Goal: Transaction & Acquisition: Purchase product/service

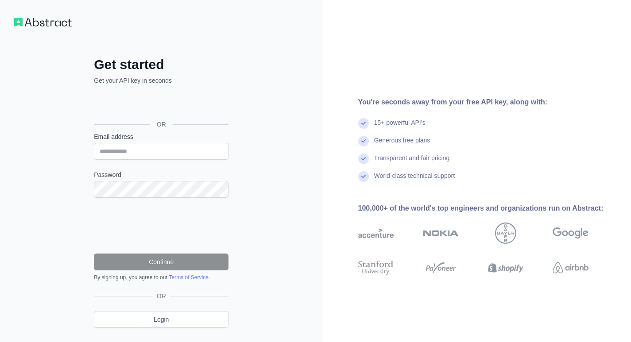
click at [562, 45] on div "You're seconds away from your free API key, along with: 15+ powerful API's Gene…" at bounding box center [477, 181] width 309 height 363
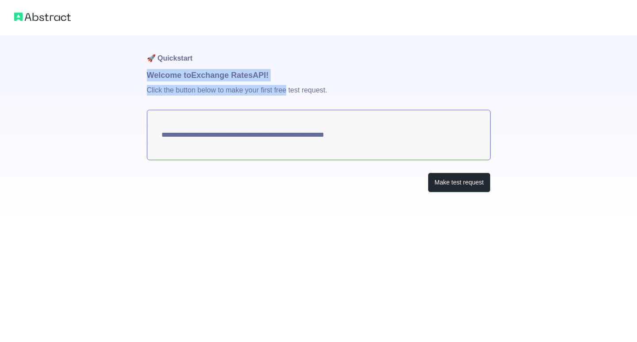
drag, startPoint x: 149, startPoint y: 80, endPoint x: 378, endPoint y: 92, distance: 229.2
click at [290, 84] on div "**********" at bounding box center [319, 131] width 344 height 193
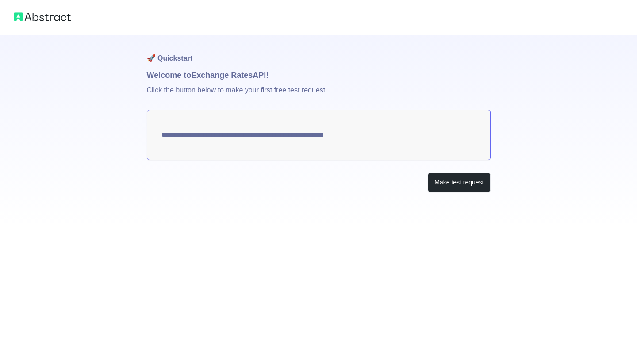
click at [121, 154] on div "**********" at bounding box center [318, 114] width 637 height 228
click at [458, 188] on button "Make test request" at bounding box center [459, 183] width 62 height 20
click at [290, 136] on textarea "**********" at bounding box center [319, 135] width 344 height 50
click at [270, 139] on textarea "**********" at bounding box center [319, 135] width 344 height 50
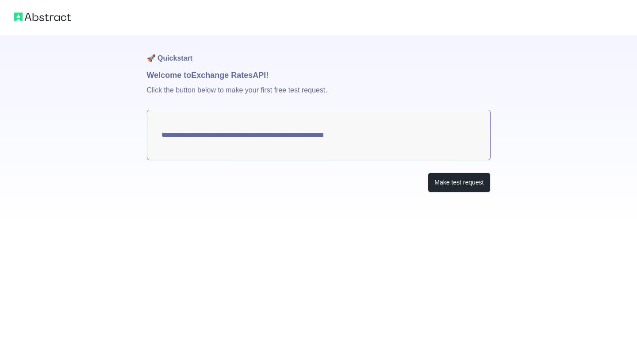
click at [270, 139] on textarea "**********" at bounding box center [319, 135] width 344 height 50
click at [230, 91] on p "Click the button below to make your first free test request." at bounding box center [319, 95] width 344 height 28
click at [233, 91] on p "Click the button below to make your first free test request." at bounding box center [319, 95] width 344 height 28
click at [237, 92] on p "Click the button below to make your first free test request." at bounding box center [319, 95] width 344 height 28
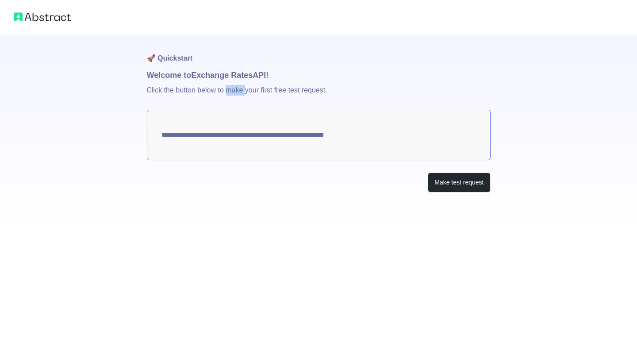
click at [237, 92] on p "Click the button below to make your first free test request." at bounding box center [319, 95] width 344 height 28
click at [301, 96] on p "Click the button below to make your first free test request." at bounding box center [319, 95] width 344 height 28
click at [450, 180] on button "Make test request" at bounding box center [459, 183] width 62 height 20
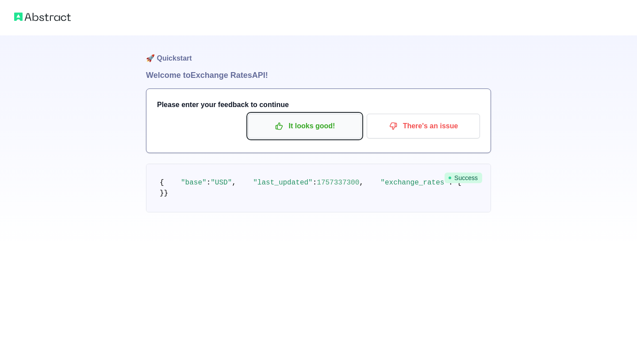
click at [311, 124] on p "It looks good!" at bounding box center [305, 126] width 100 height 15
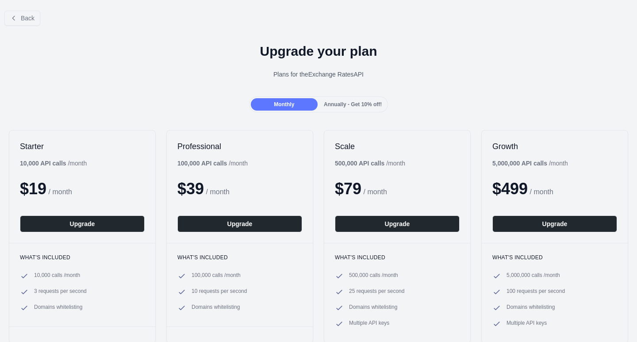
click at [40, 160] on b "10,000 API calls" at bounding box center [43, 163] width 46 height 7
click at [35, 161] on b "10,000 API calls" at bounding box center [43, 163] width 46 height 7
click at [30, 162] on b "10,000 API calls" at bounding box center [43, 163] width 46 height 7
click at [23, 164] on b "10,000 API calls" at bounding box center [43, 163] width 46 height 7
click at [19, 164] on div "Starter 10,000 API calls / month $ 19 / month Upgrade" at bounding box center [82, 187] width 146 height 112
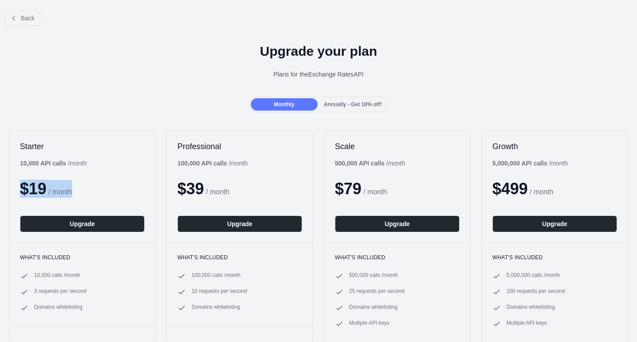
drag, startPoint x: 75, startPoint y: 158, endPoint x: 109, endPoint y: 158, distance: 33.6
click at [109, 158] on div "Starter 10,000 API calls / month $ 19 / month Upgrade" at bounding box center [82, 187] width 146 height 112
drag, startPoint x: 104, startPoint y: 158, endPoint x: 89, endPoint y: 161, distance: 14.8
click at [104, 158] on div "Starter 10,000 API calls / month $ 19 / month Upgrade" at bounding box center [82, 187] width 146 height 112
click at [77, 164] on div "10,000 API calls / month" at bounding box center [53, 163] width 67 height 9
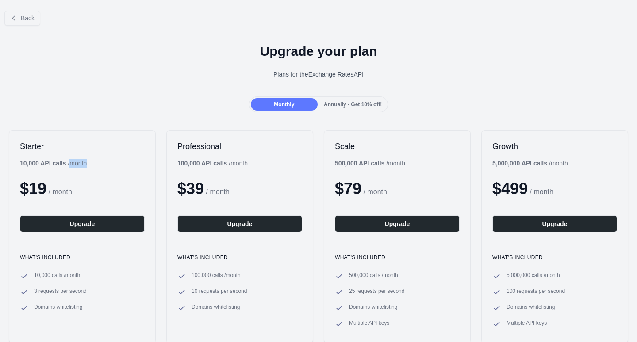
click at [77, 164] on div "10,000 API calls / month" at bounding box center [53, 163] width 67 height 9
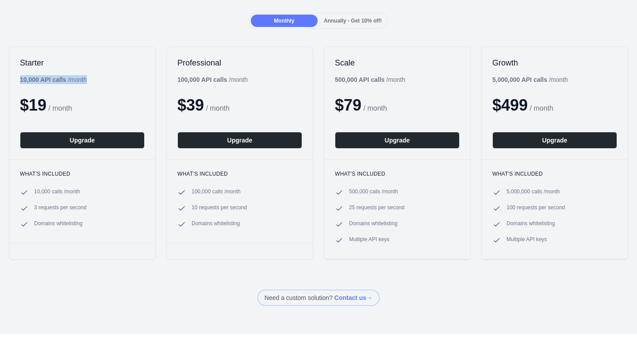
scroll to position [89, 0]
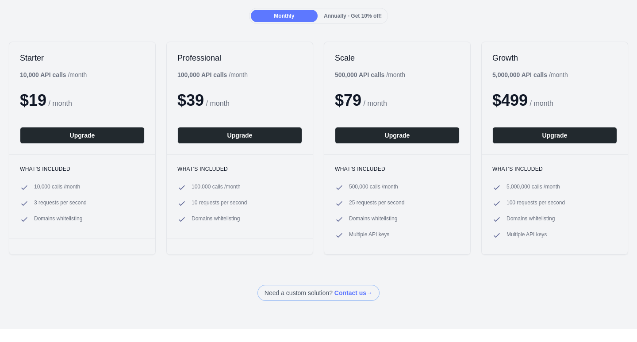
click at [112, 103] on div "$ 19 / month" at bounding box center [82, 101] width 125 height 18
drag, startPoint x: 184, startPoint y: 75, endPoint x: 218, endPoint y: 75, distance: 34.1
click at [218, 75] on b "100,000 API calls" at bounding box center [203, 74] width 50 height 7
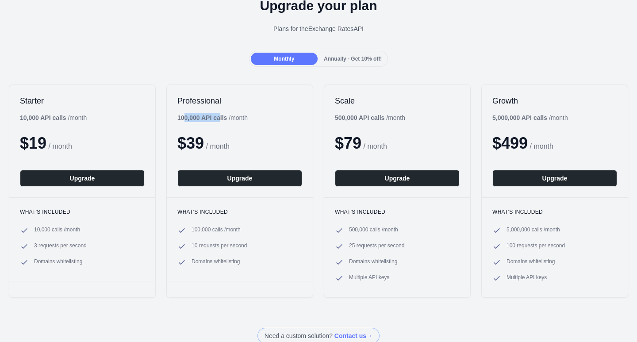
scroll to position [0, 0]
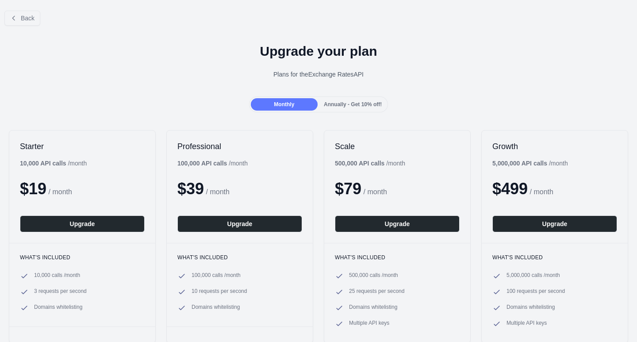
click at [174, 70] on div "Plans for the Exchange Rates API" at bounding box center [318, 74] width 623 height 9
